Goal: Information Seeking & Learning: Learn about a topic

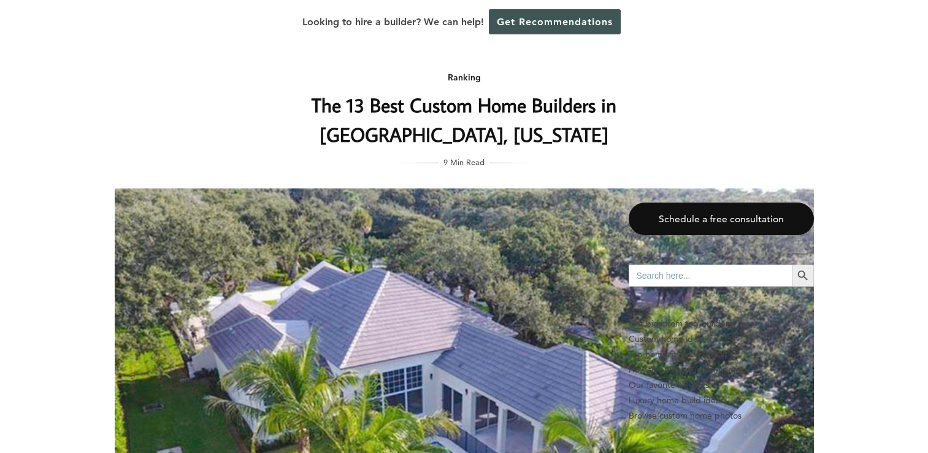
scroll to position [2472, 0]
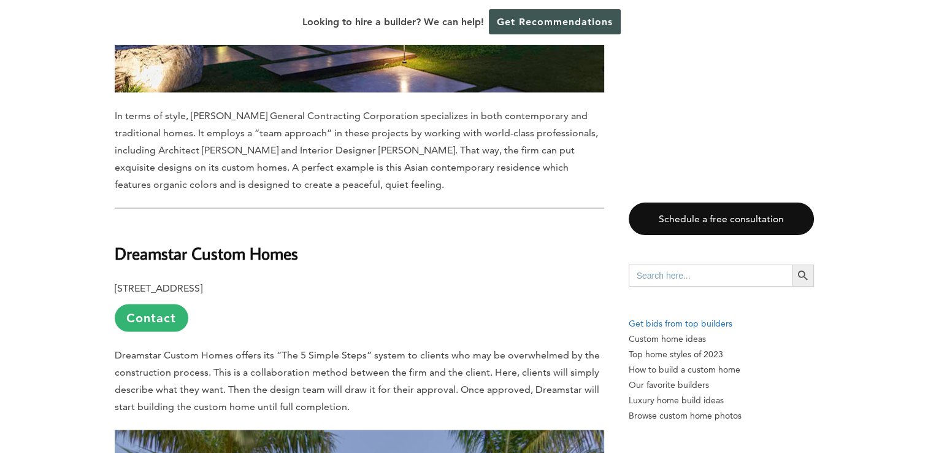
click at [700, 325] on p "Get bids from top builders" at bounding box center [720, 323] width 185 height 15
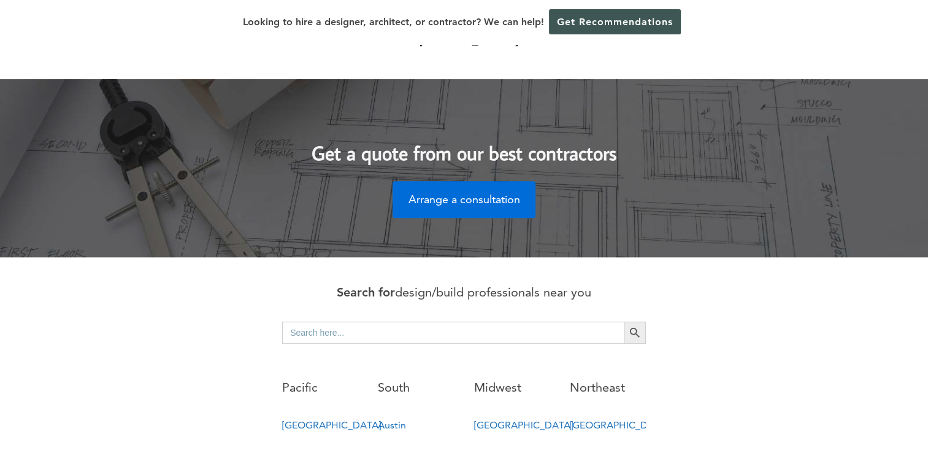
scroll to position [552, 0]
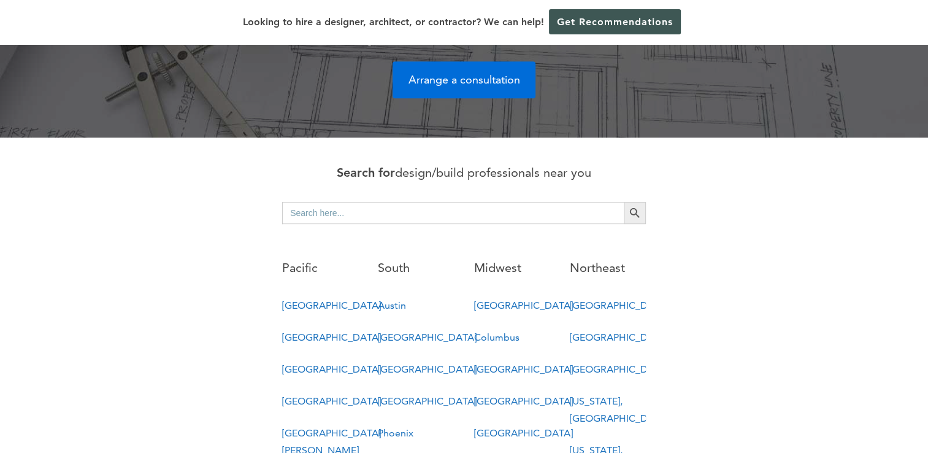
click at [340, 202] on input "Search for:" at bounding box center [453, 213] width 342 height 22
type input "luxury homebuildrs"
click at [624, 202] on button "Search Button" at bounding box center [635, 213] width 22 height 22
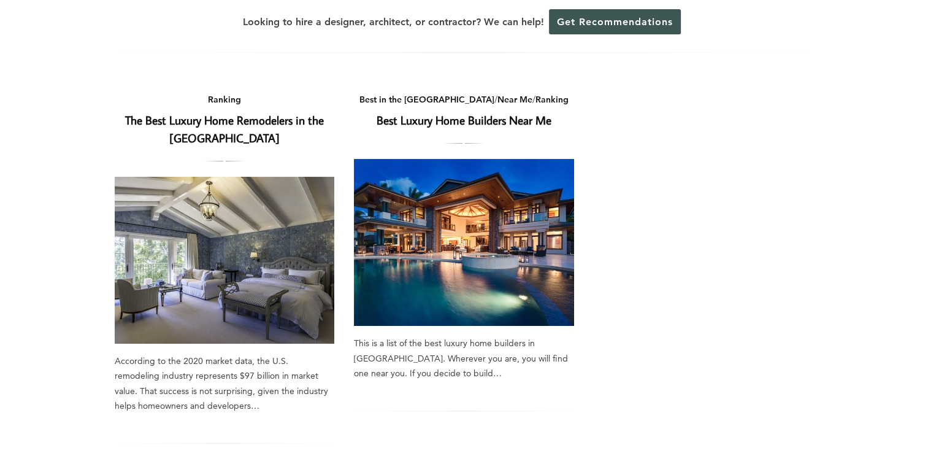
scroll to position [61, 0]
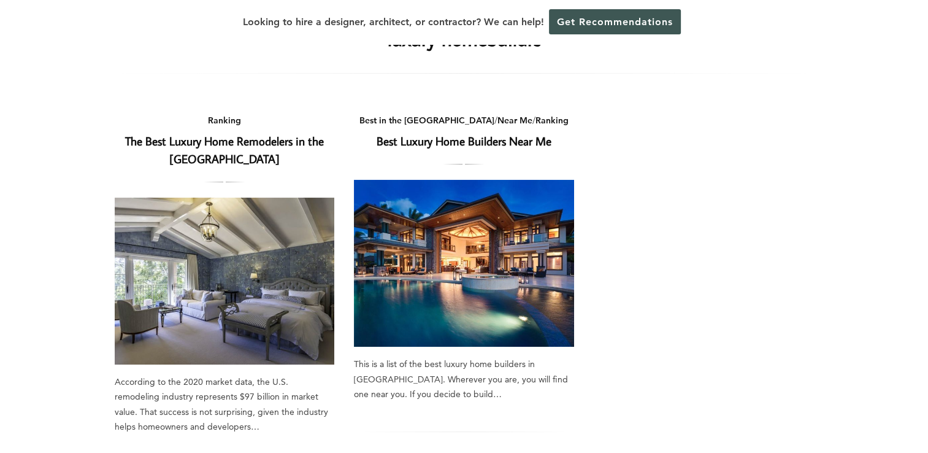
click at [429, 259] on img at bounding box center [464, 263] width 220 height 167
click at [223, 222] on img at bounding box center [225, 280] width 220 height 167
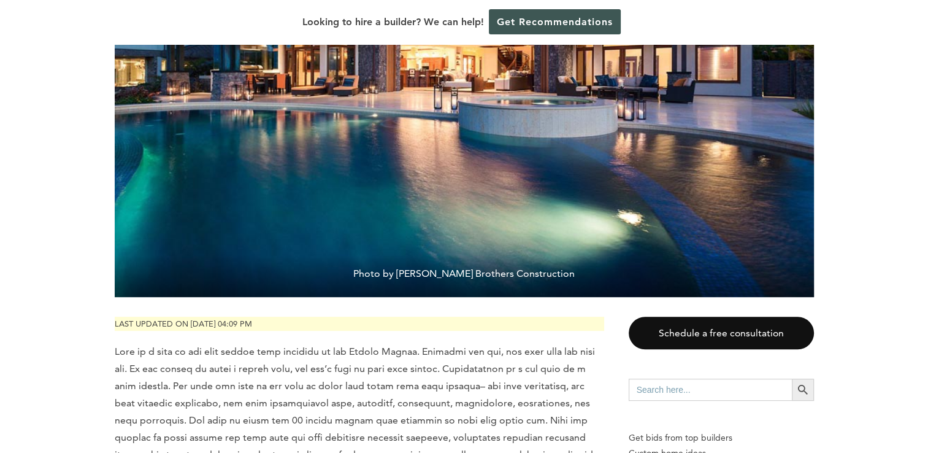
scroll to position [368, 0]
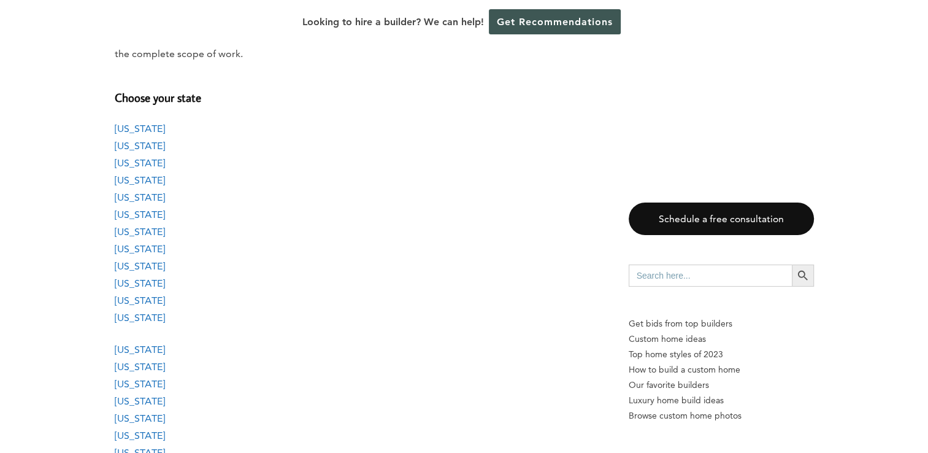
click at [134, 250] on link "[US_STATE]" at bounding box center [140, 249] width 50 height 12
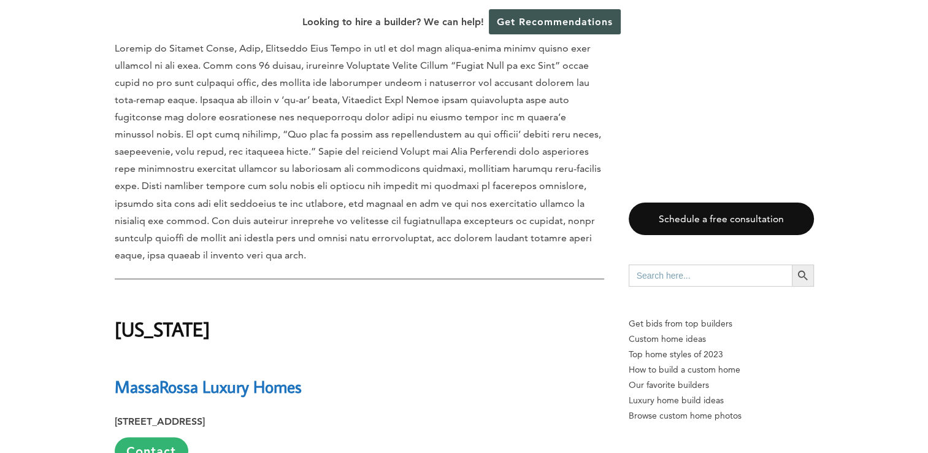
scroll to position [15868, 0]
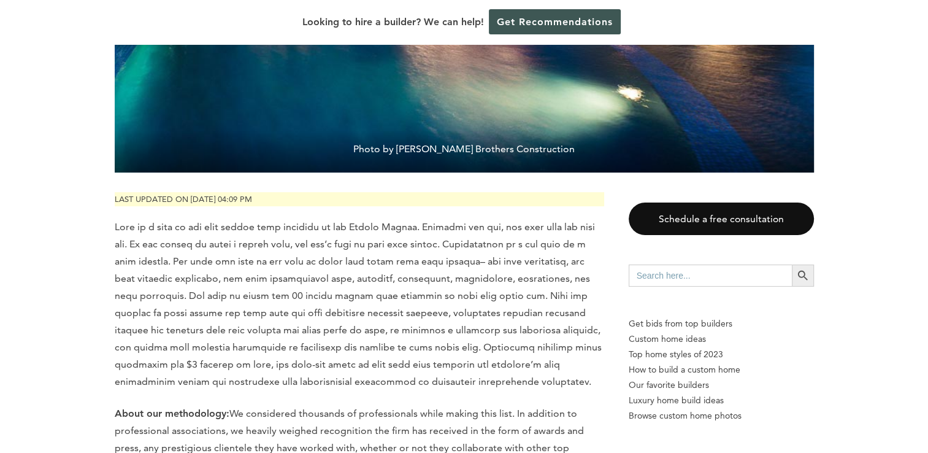
scroll to position [613, 0]
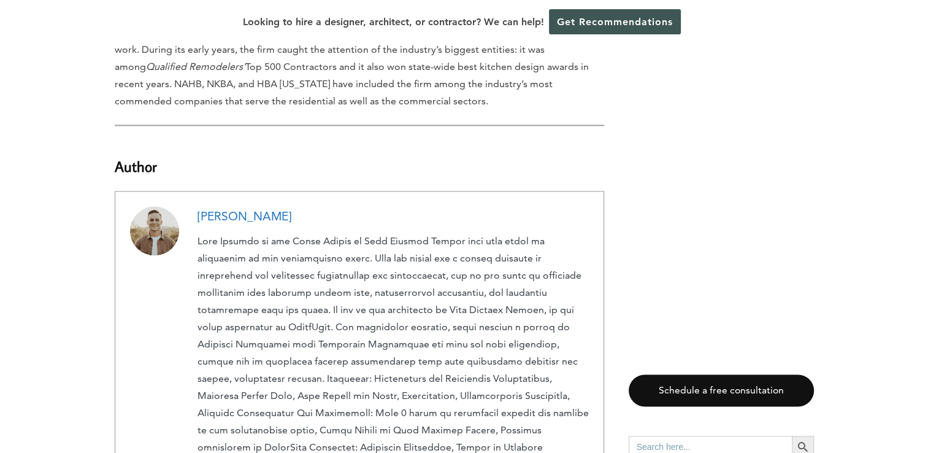
scroll to position [24690, 0]
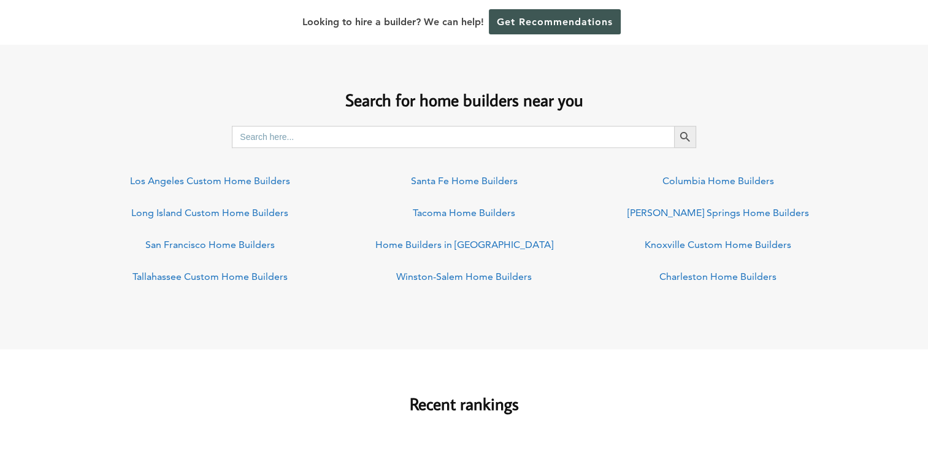
scroll to position [920, 0]
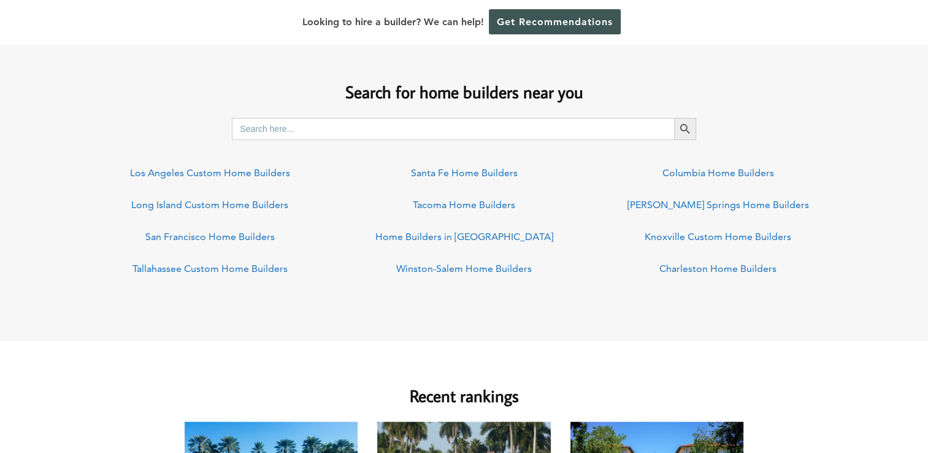
click at [380, 130] on input "Search for:" at bounding box center [453, 129] width 442 height 22
type input "f"
type input "[GEOGRAPHIC_DATA][US_STATE]"
click at [674, 118] on button "Search Button" at bounding box center [685, 129] width 22 height 22
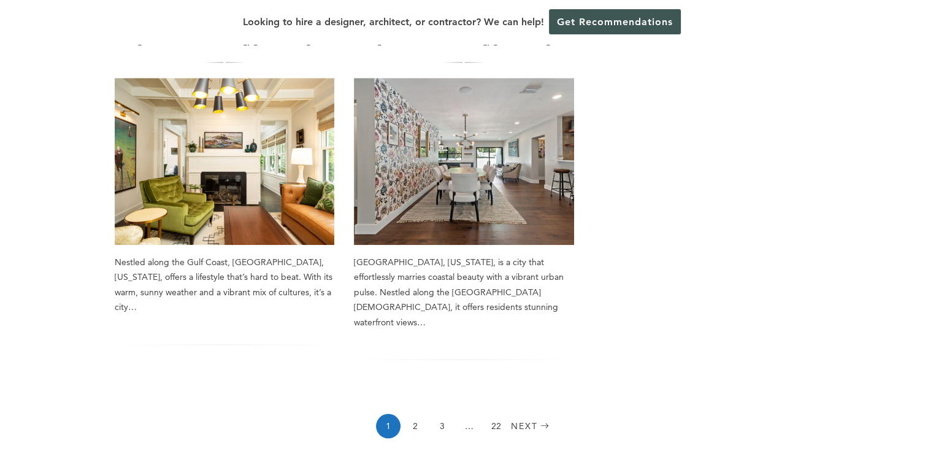
scroll to position [1042, 0]
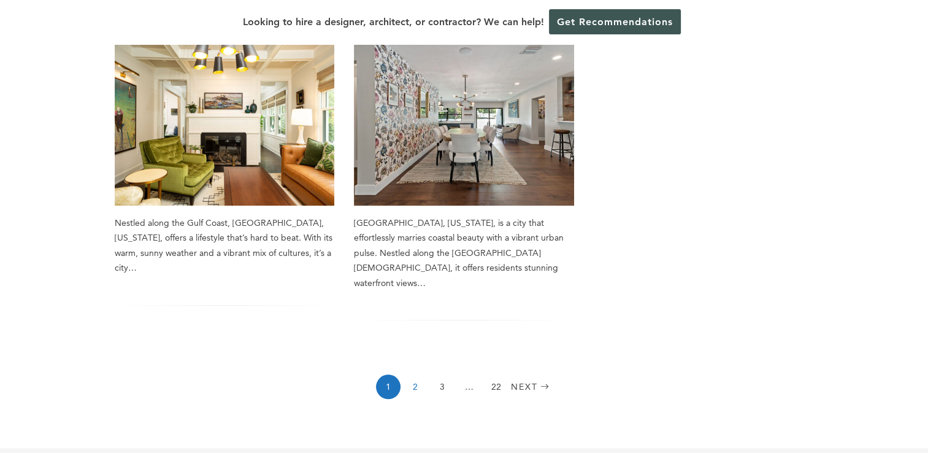
click at [419, 374] on link "2" at bounding box center [415, 386] width 25 height 25
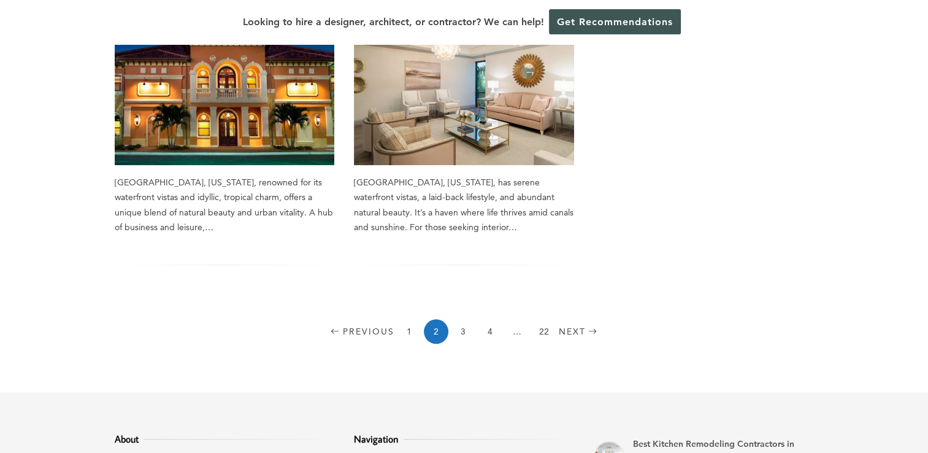
scroll to position [1104, 0]
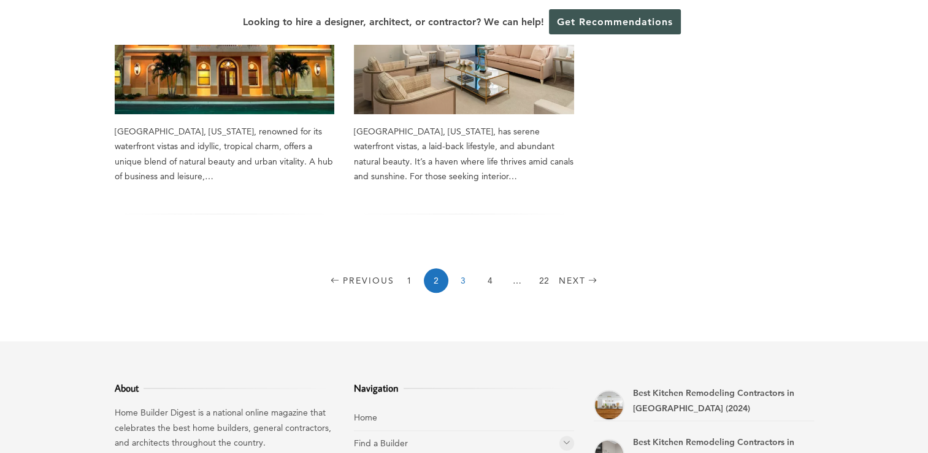
click at [457, 268] on link "3" at bounding box center [463, 280] width 25 height 25
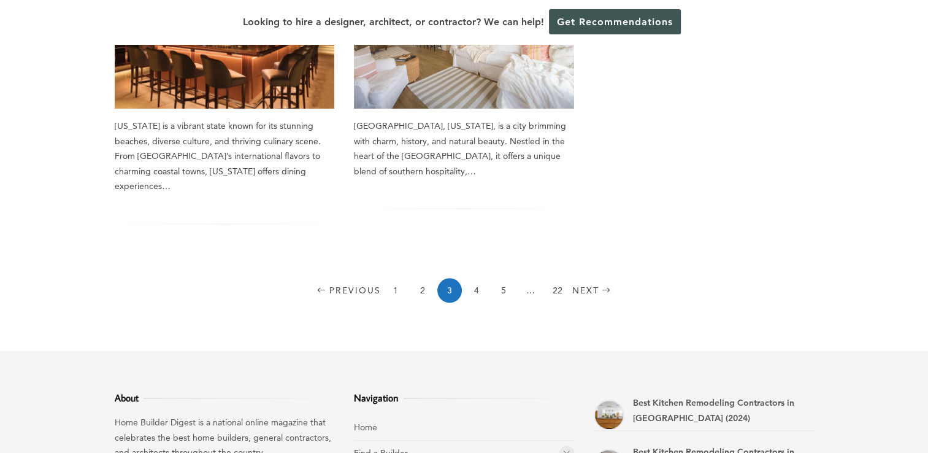
scroll to position [1165, 0]
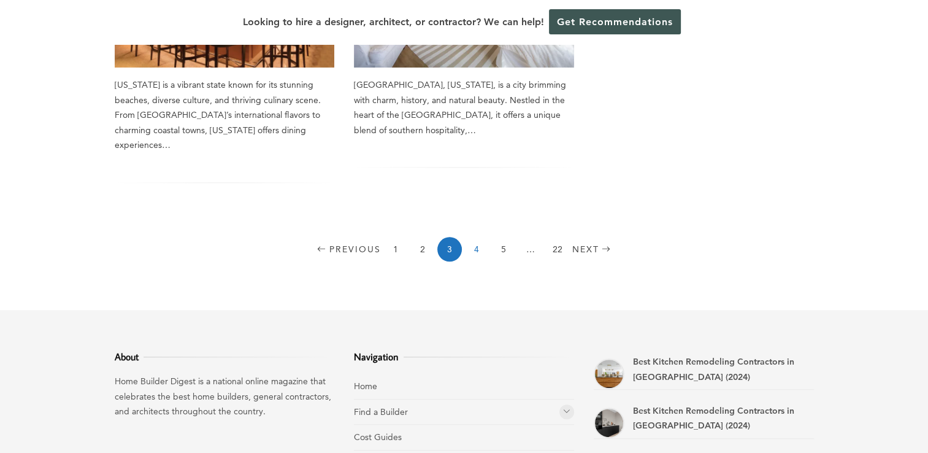
click at [476, 237] on link "4" at bounding box center [476, 249] width 25 height 25
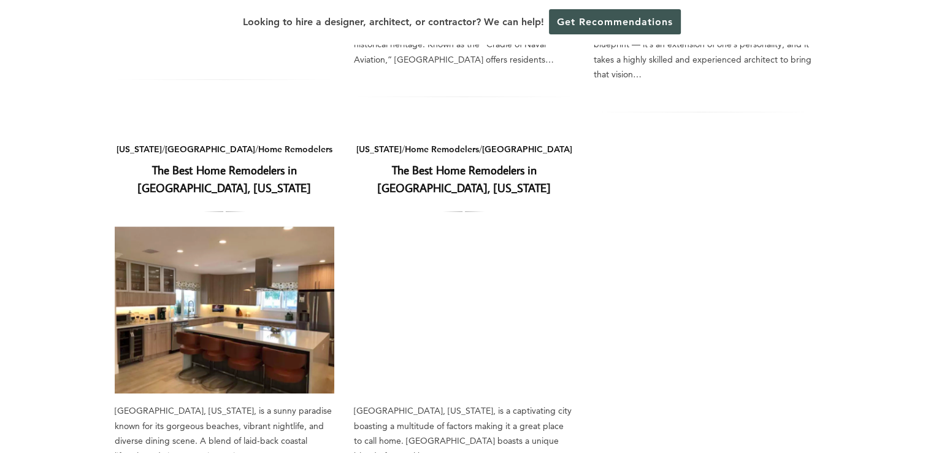
scroll to position [858, 0]
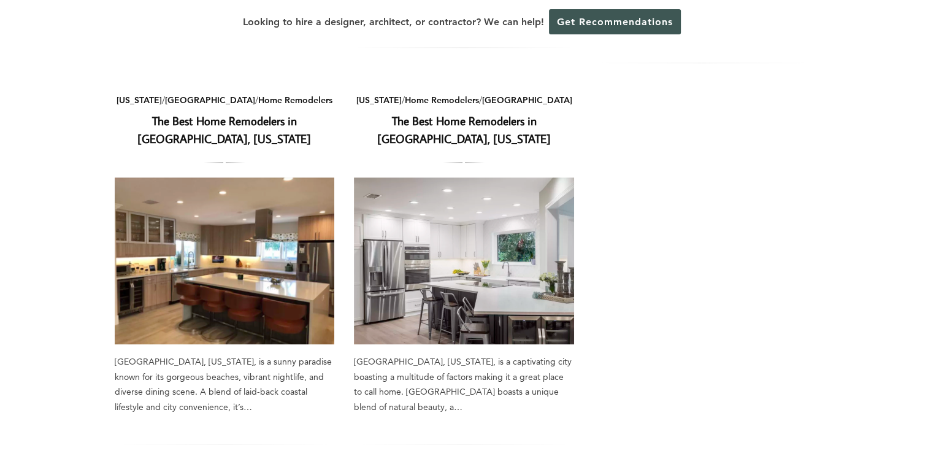
click at [229, 259] on img at bounding box center [225, 260] width 220 height 167
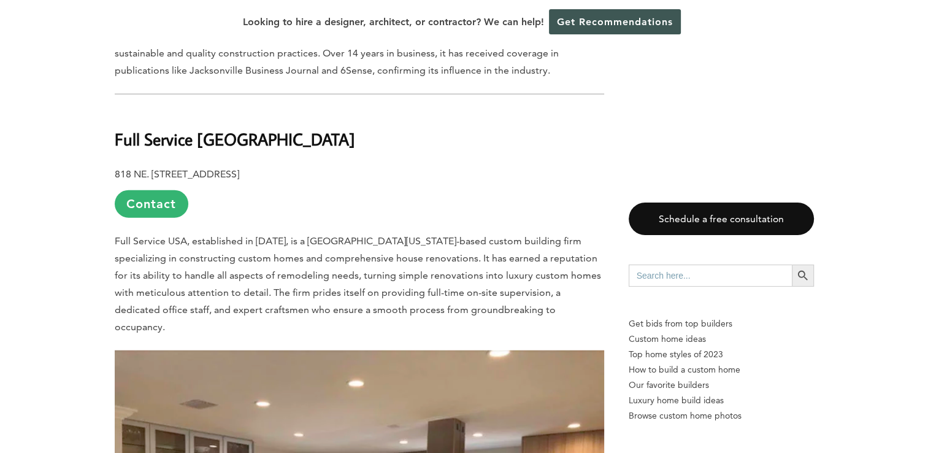
scroll to position [2821, 0]
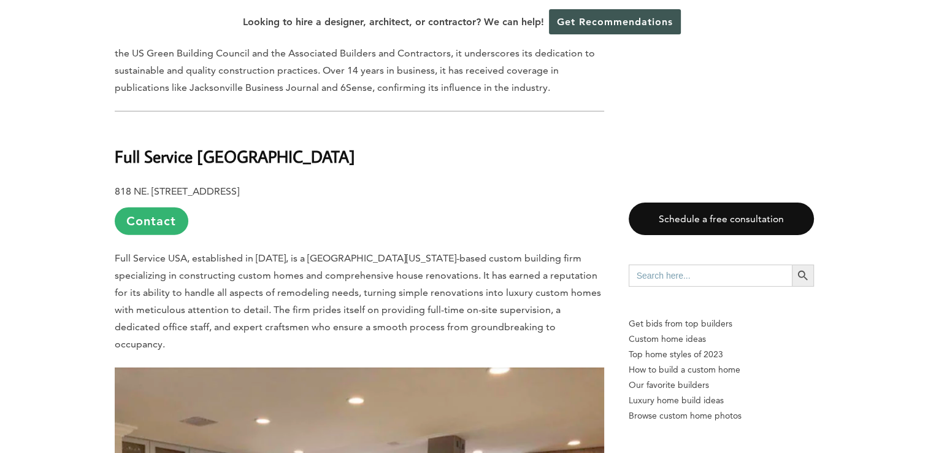
click at [329, 183] on p "818 NE. 8th St., Hallandale, FL 33009 Contact" at bounding box center [359, 209] width 489 height 52
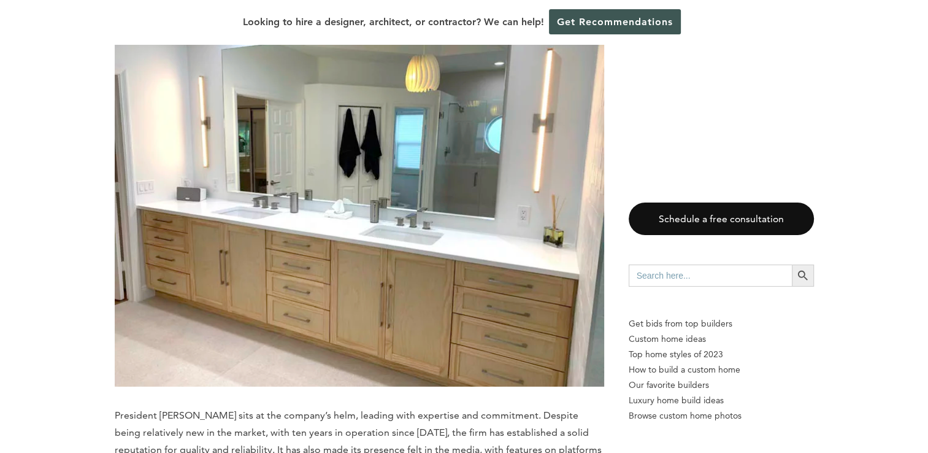
scroll to position [3740, 0]
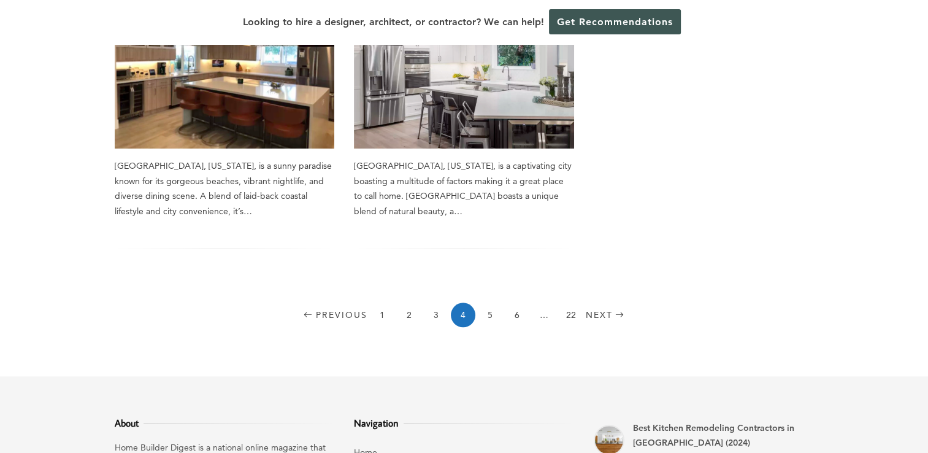
scroll to position [1135, 0]
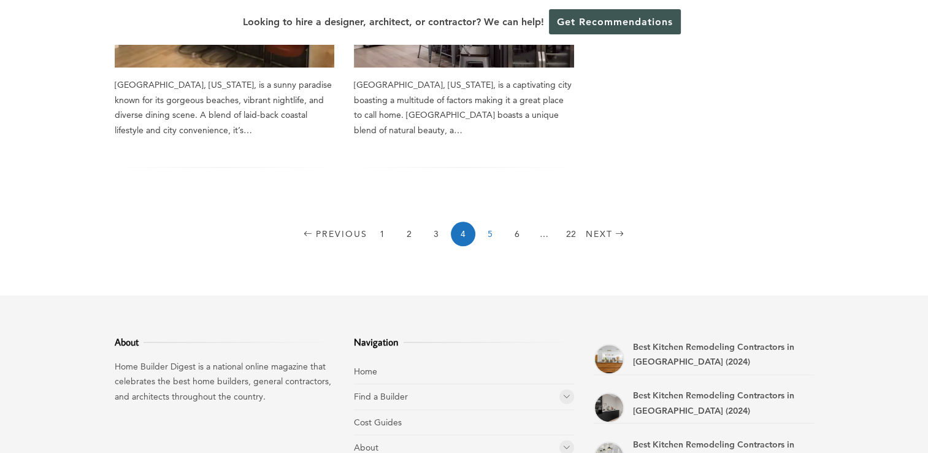
click at [491, 221] on link "5" at bounding box center [490, 233] width 25 height 25
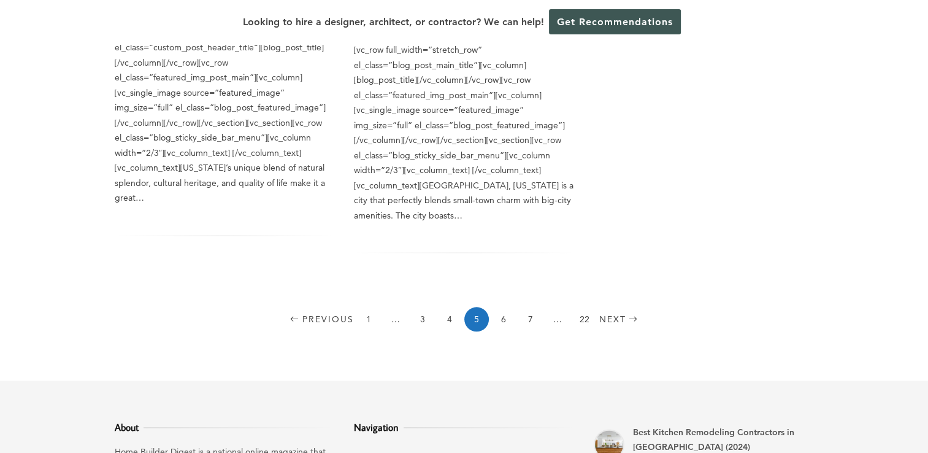
scroll to position [1410, 0]
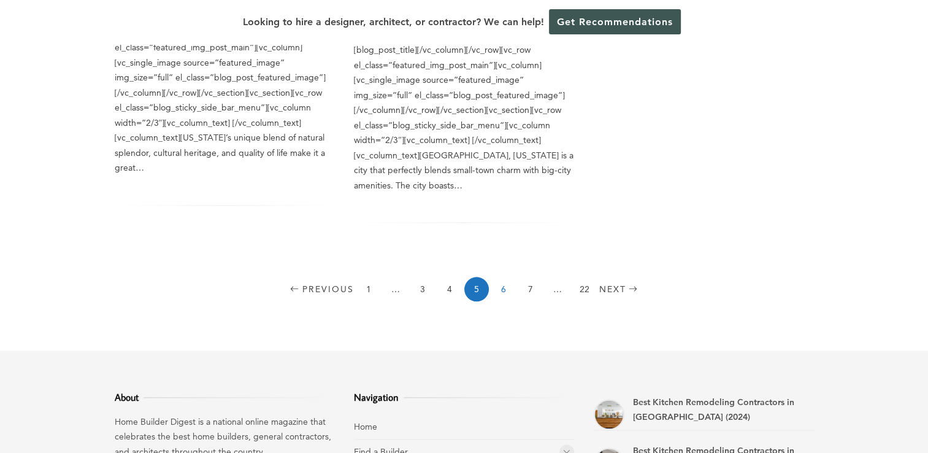
click at [503, 277] on link "6" at bounding box center [503, 289] width 25 height 25
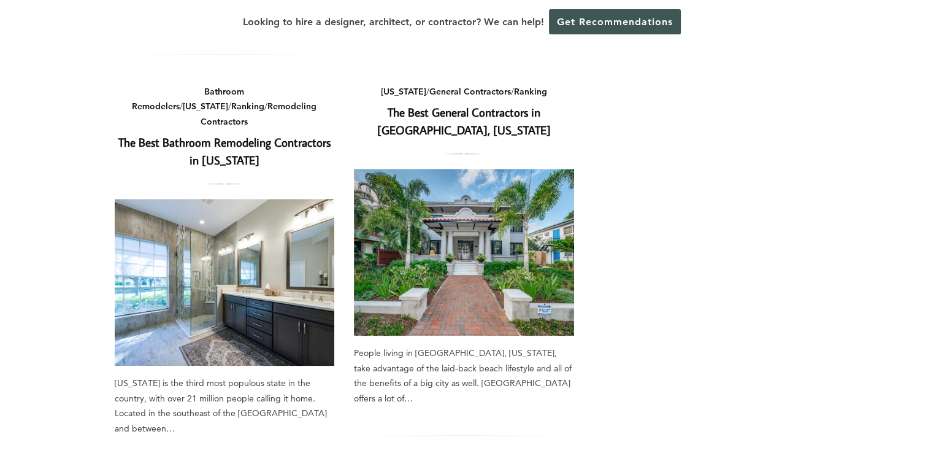
scroll to position [1410, 0]
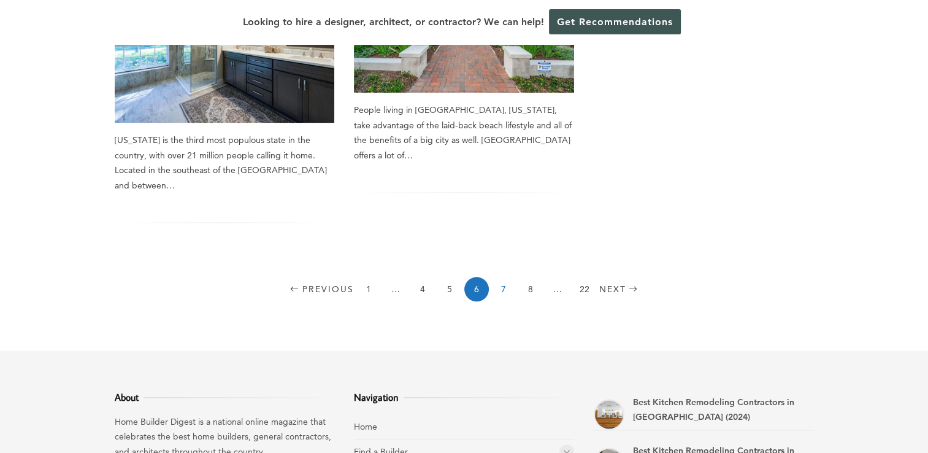
click at [502, 277] on link "7" at bounding box center [503, 289] width 25 height 25
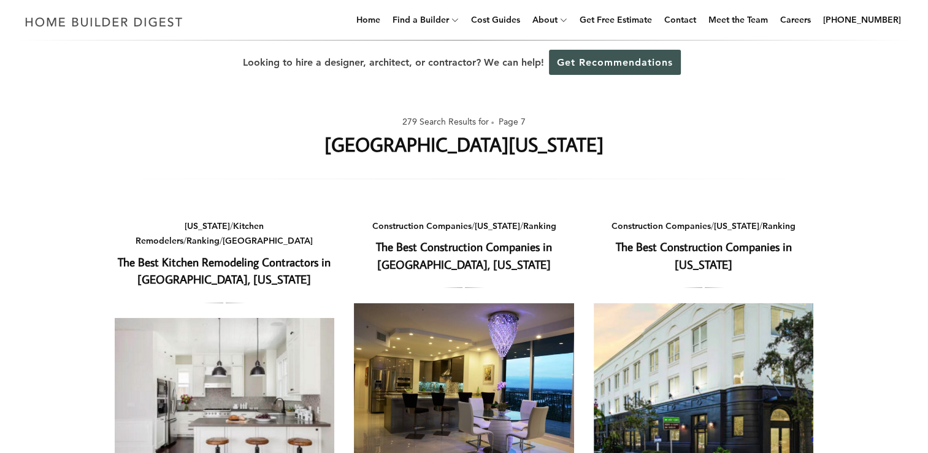
scroll to position [61, 0]
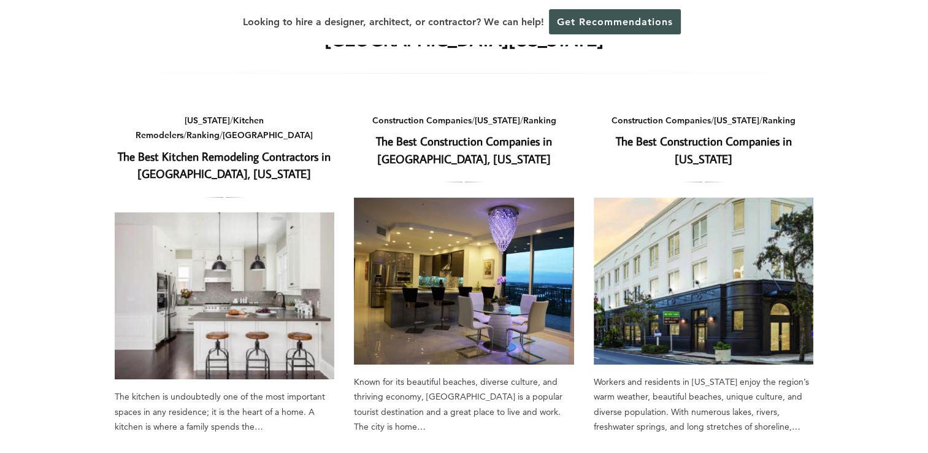
click at [422, 293] on img at bounding box center [464, 280] width 220 height 167
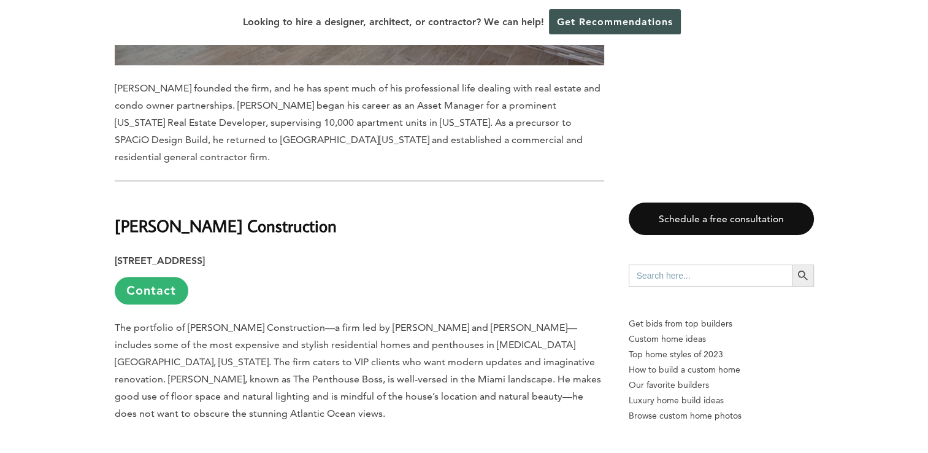
scroll to position [5948, 0]
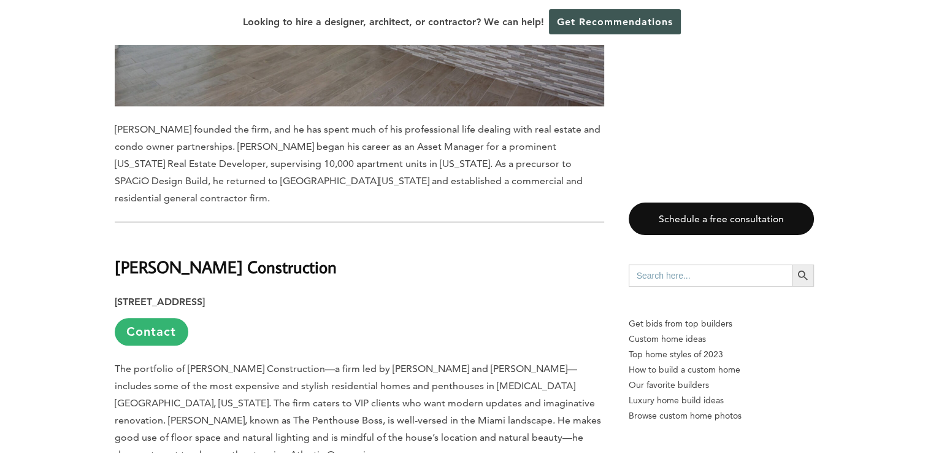
drag, startPoint x: 182, startPoint y: 129, endPoint x: 277, endPoint y: 137, distance: 95.3
drag, startPoint x: 277, startPoint y: 137, endPoint x: 253, endPoint y: 137, distance: 24.5
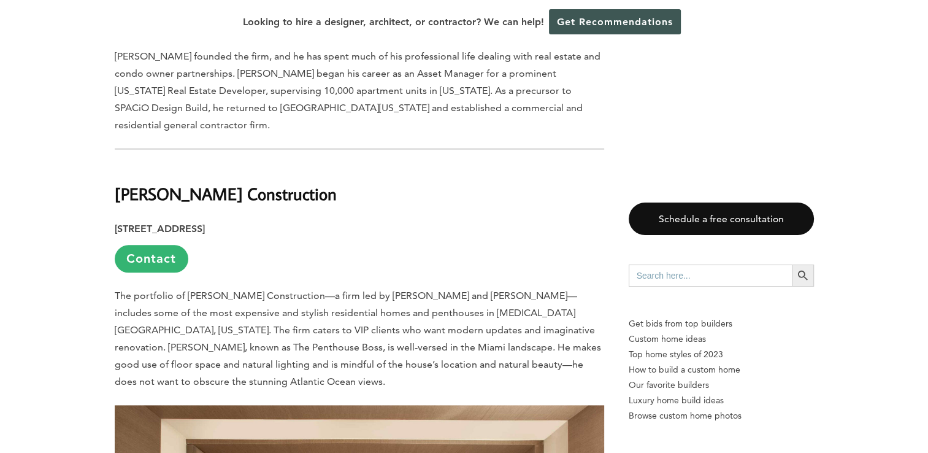
scroll to position [5886, 0]
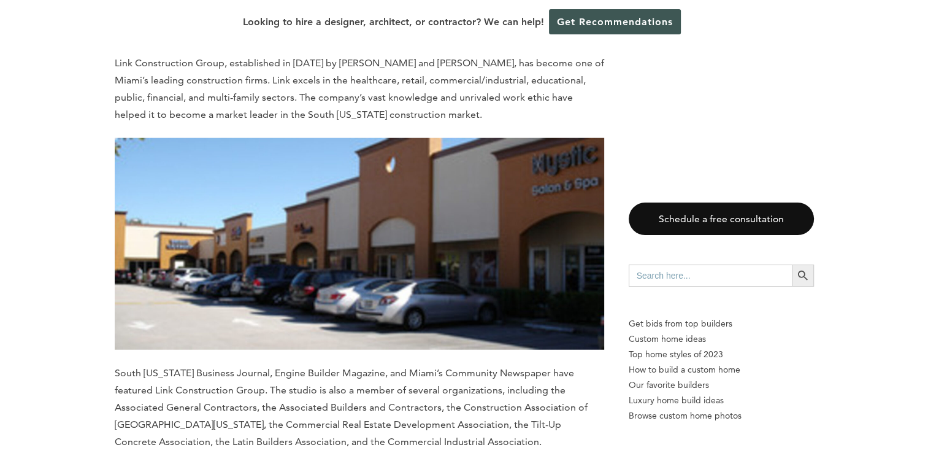
scroll to position [3250, 0]
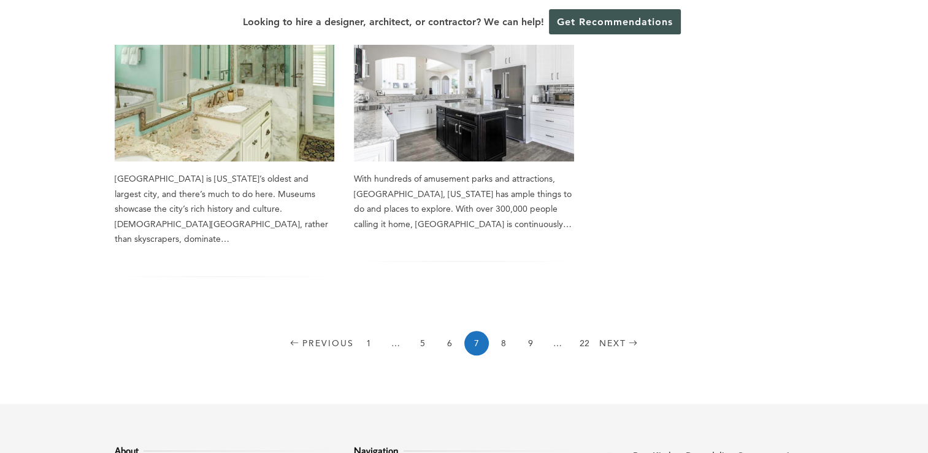
scroll to position [1042, 0]
click at [499, 329] on link "8" at bounding box center [503, 341] width 25 height 25
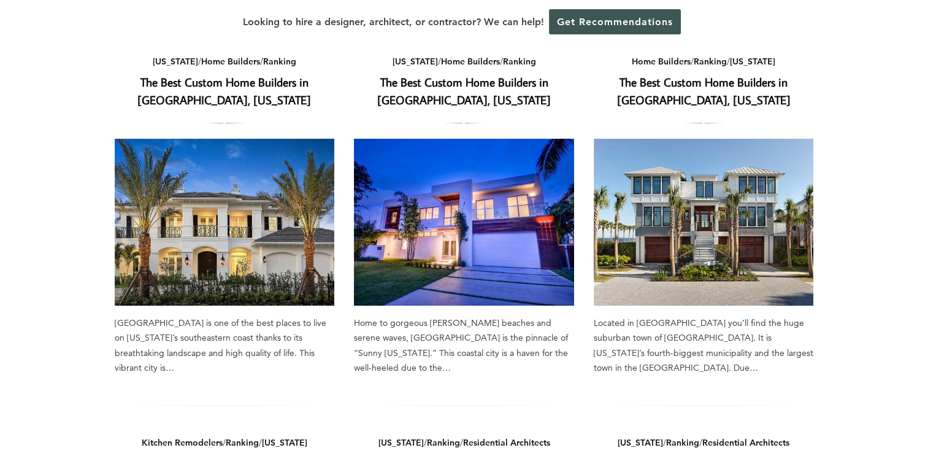
scroll to position [123, 0]
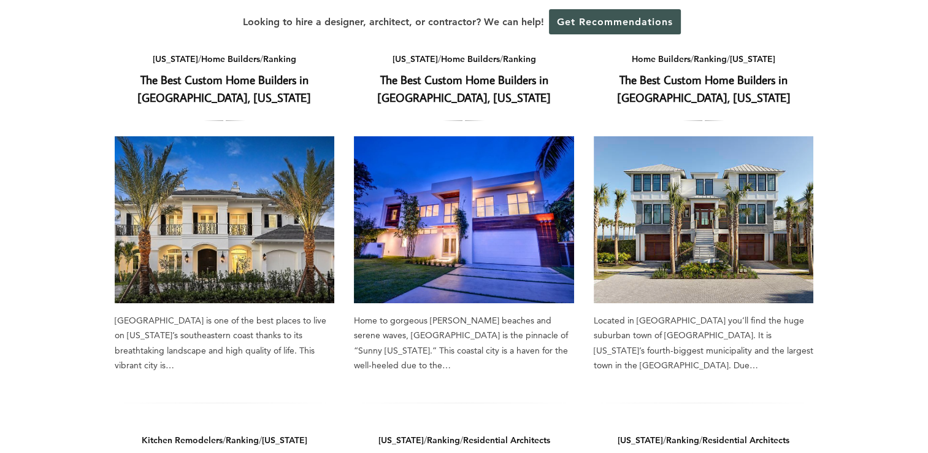
click at [227, 214] on img at bounding box center [225, 219] width 220 height 167
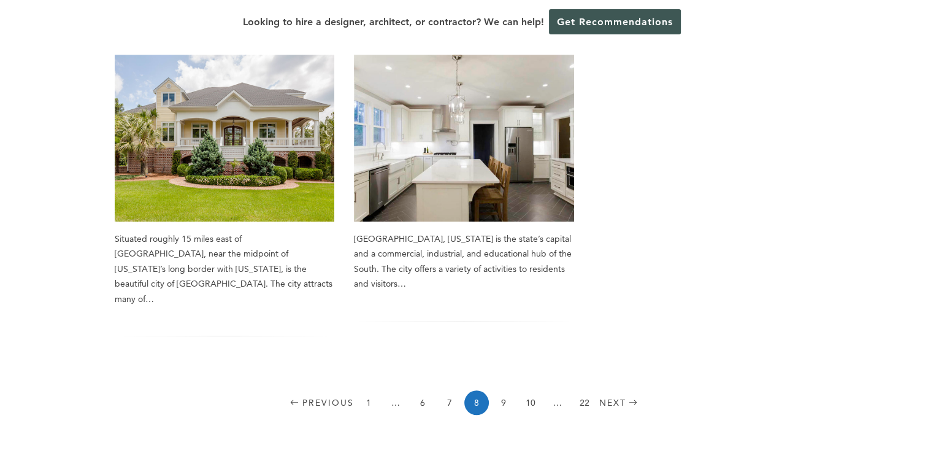
scroll to position [1042, 0]
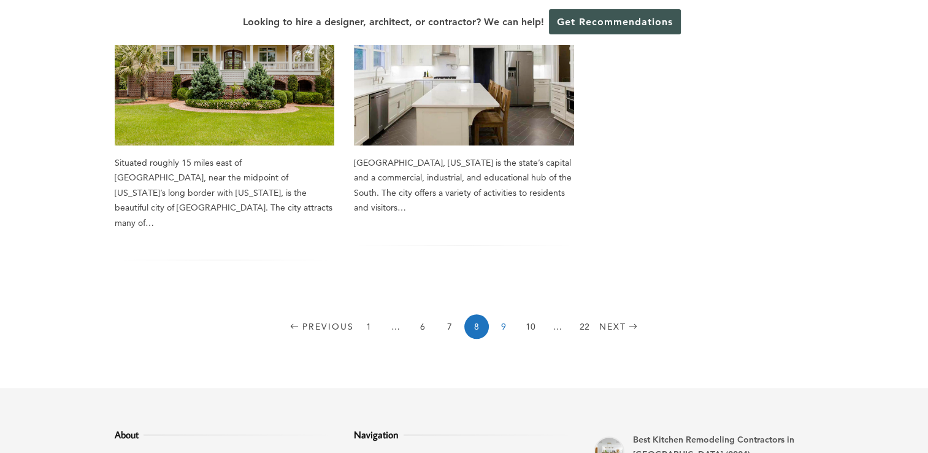
click at [503, 315] on link "9" at bounding box center [503, 326] width 25 height 25
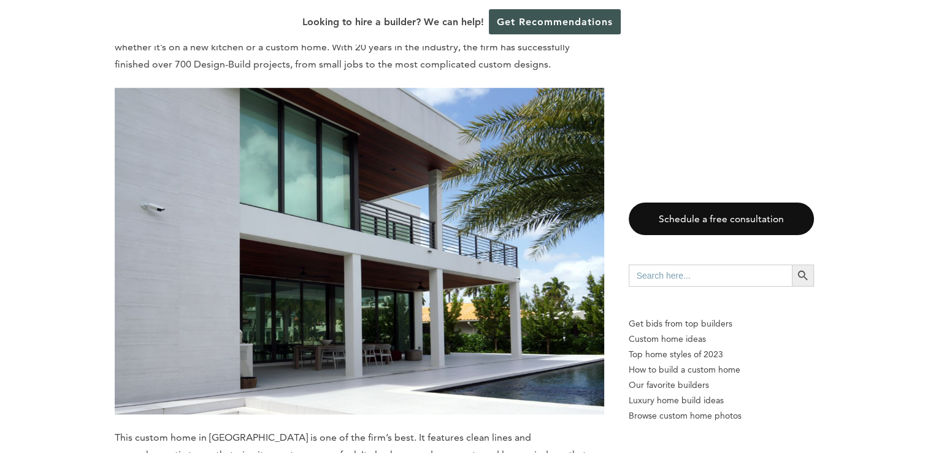
scroll to position [10240, 0]
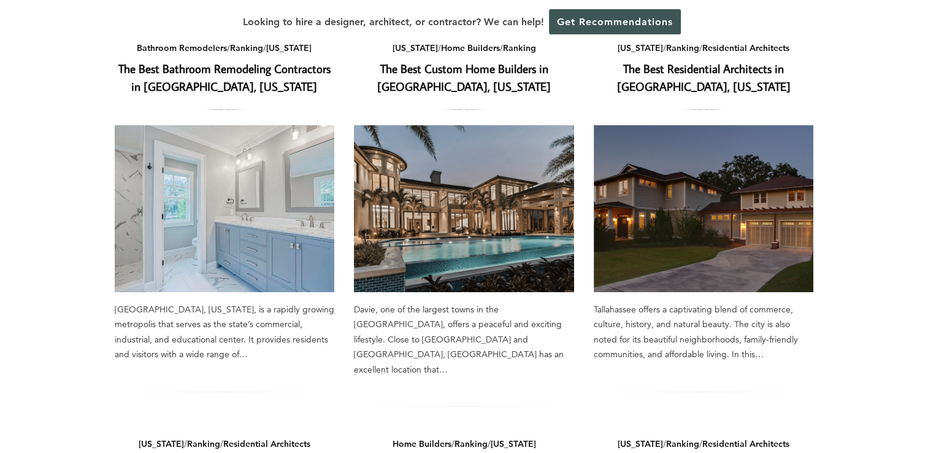
scroll to position [61, 0]
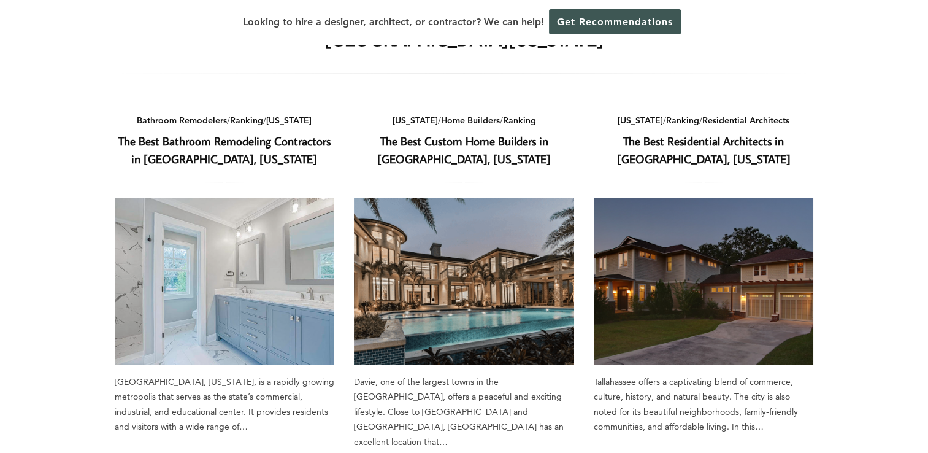
click at [462, 254] on img at bounding box center [464, 280] width 220 height 167
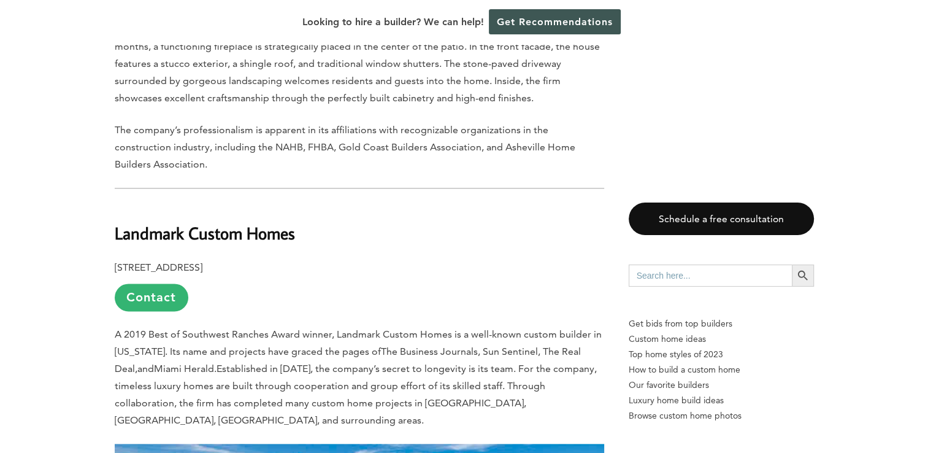
scroll to position [1472, 0]
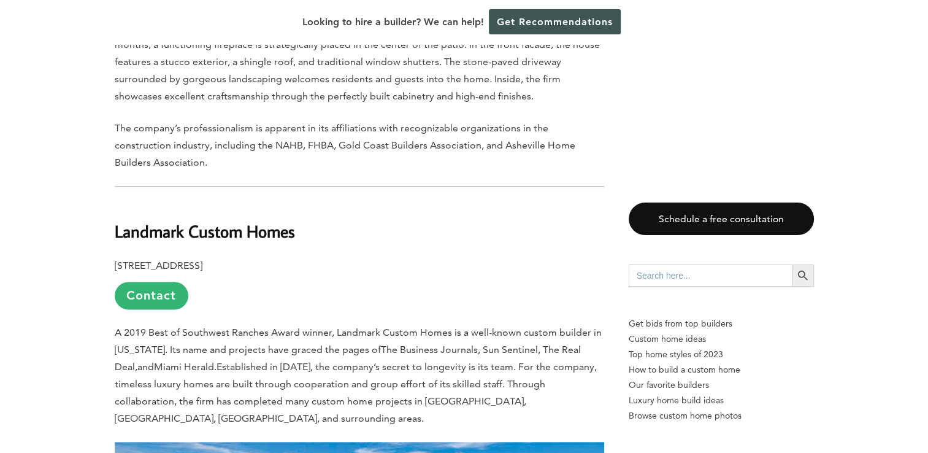
click at [417, 257] on p "[STREET_ADDRESS] Contact" at bounding box center [359, 283] width 489 height 52
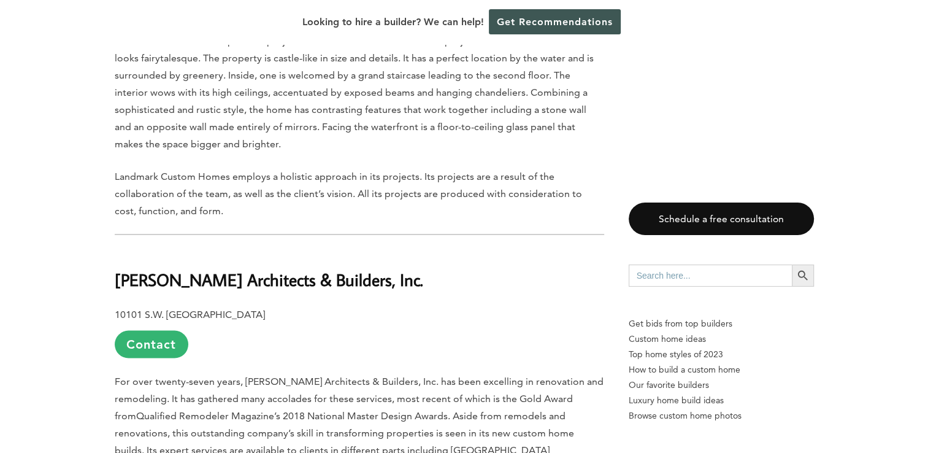
scroll to position [2207, 0]
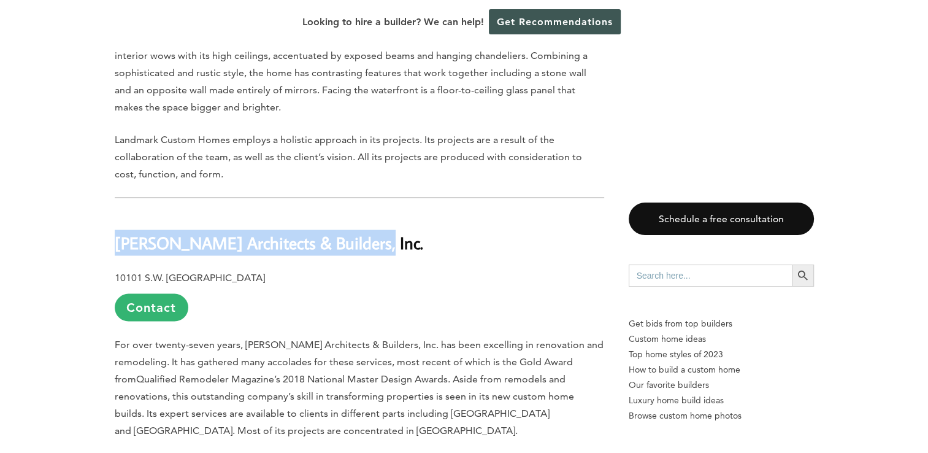
drag, startPoint x: 116, startPoint y: 181, endPoint x: 369, endPoint y: 177, distance: 253.3
click at [369, 212] on h2 "Schachne Architects & Builders, Inc." at bounding box center [359, 233] width 489 height 42
drag, startPoint x: 369, startPoint y: 177, endPoint x: 352, endPoint y: 175, distance: 17.3
copy b "Schachne Architects & Builders, Inc."
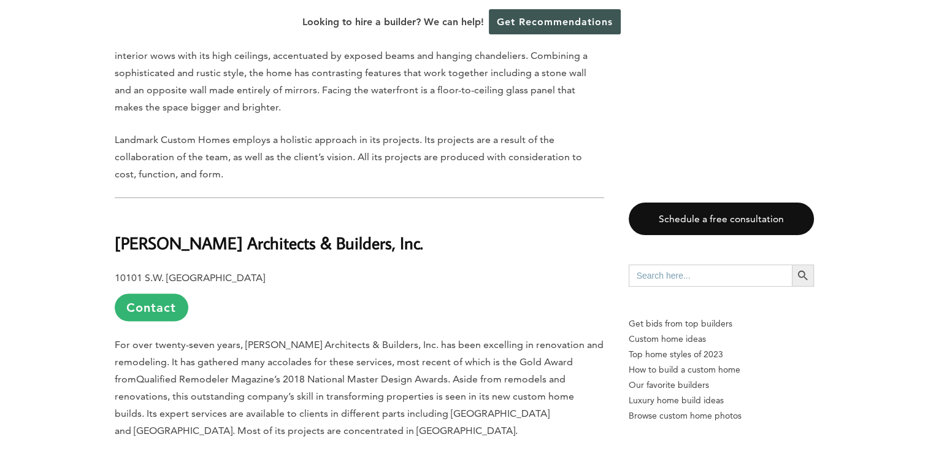
click at [290, 269] on p "10101 S.W. 40th St., Fort Lauderdale, FL 33328 Contact" at bounding box center [359, 295] width 489 height 52
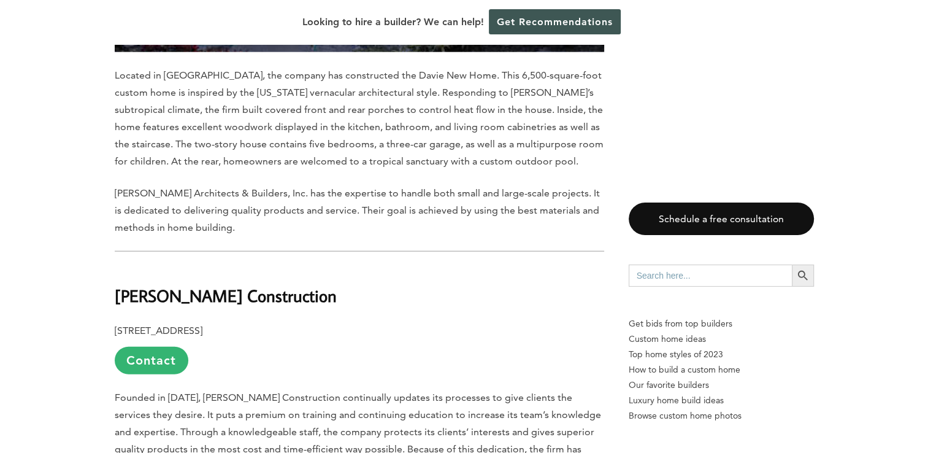
scroll to position [3005, 0]
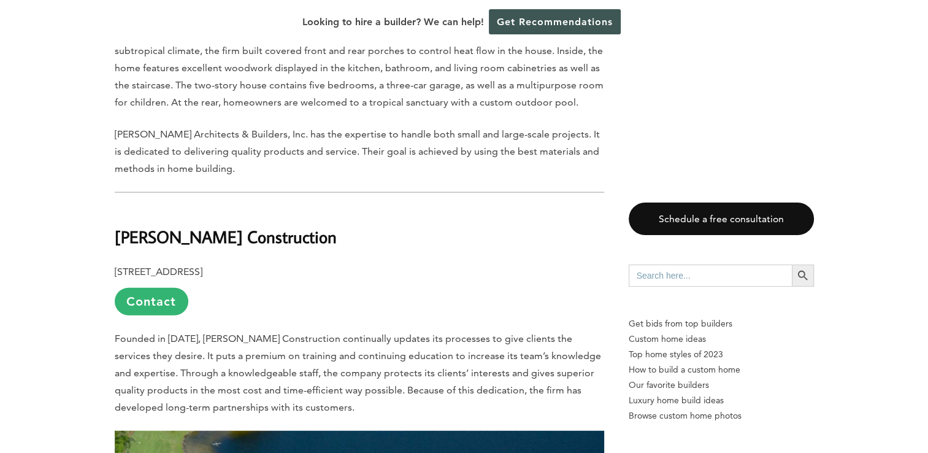
drag, startPoint x: 115, startPoint y: 175, endPoint x: 256, endPoint y: 176, distance: 140.4
click at [256, 207] on h2 "Cianci Construction" at bounding box center [359, 228] width 489 height 42
drag, startPoint x: 256, startPoint y: 176, endPoint x: 239, endPoint y: 171, distance: 17.3
copy b "Cianci Construction"
